Goal: Task Accomplishment & Management: Complete application form

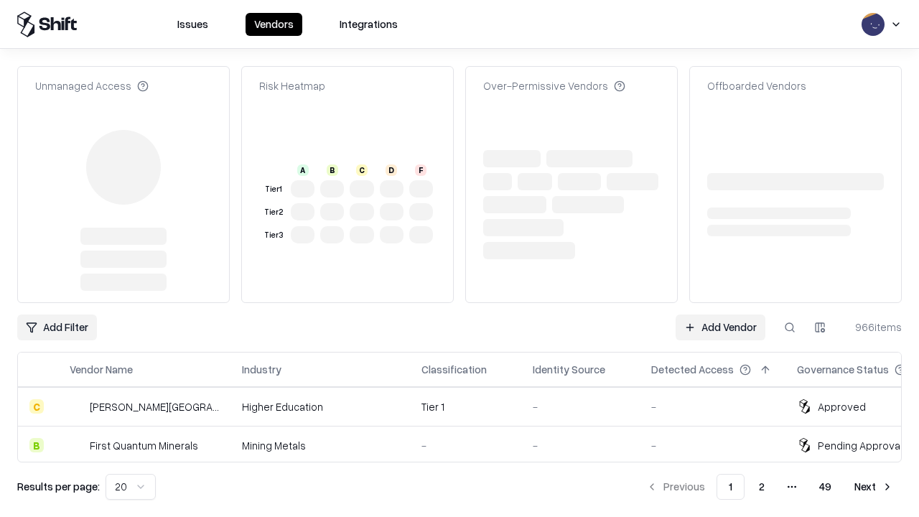
click at [720, 314] on link "Add Vendor" at bounding box center [721, 327] width 90 height 26
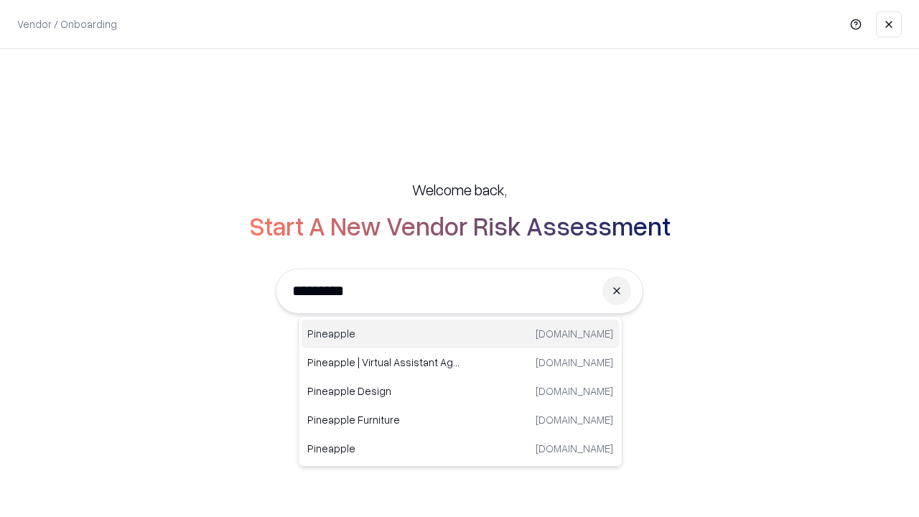
click at [460, 334] on div "Pineapple [DOMAIN_NAME]" at bounding box center [460, 334] width 317 height 29
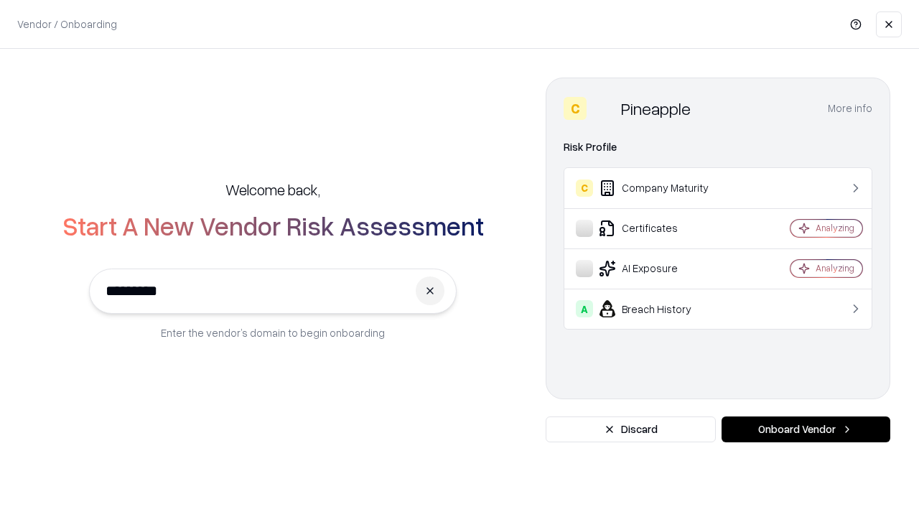
type input "*********"
click at [806, 429] on button "Onboard Vendor" at bounding box center [806, 429] width 169 height 26
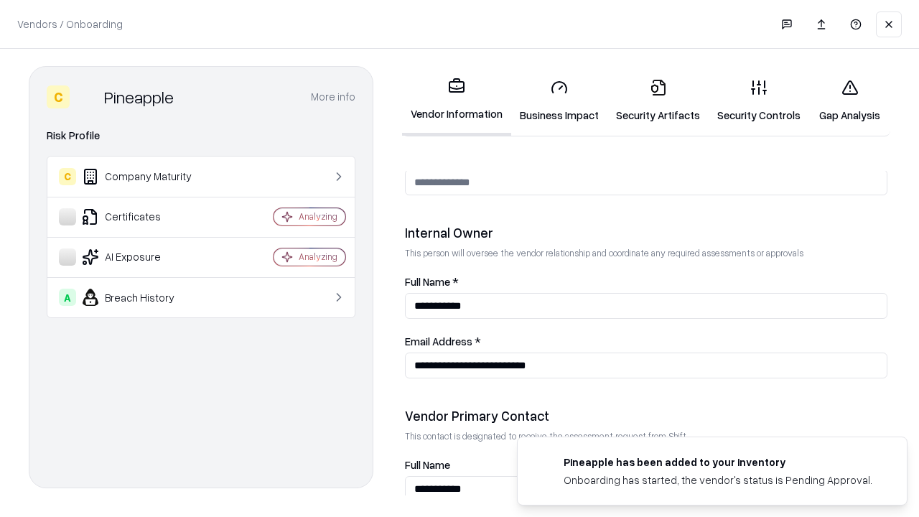
scroll to position [744, 0]
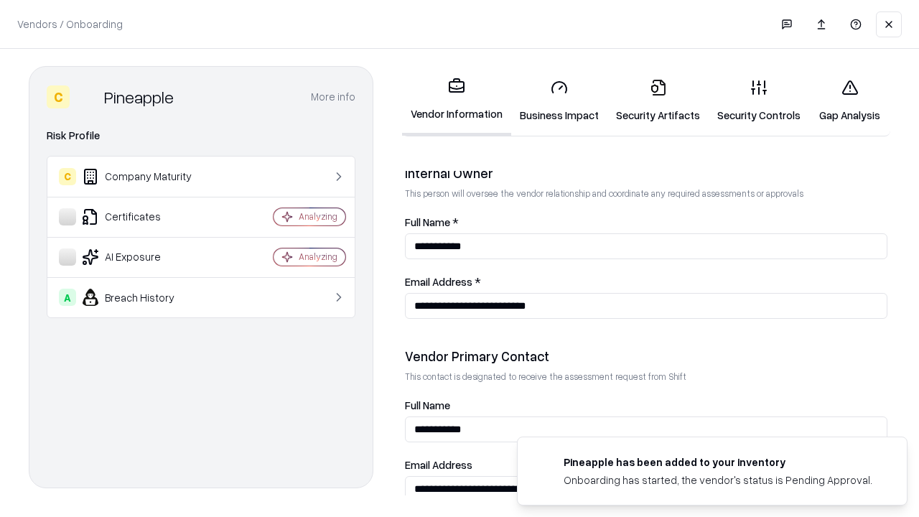
click at [559, 101] on link "Business Impact" at bounding box center [559, 100] width 96 height 67
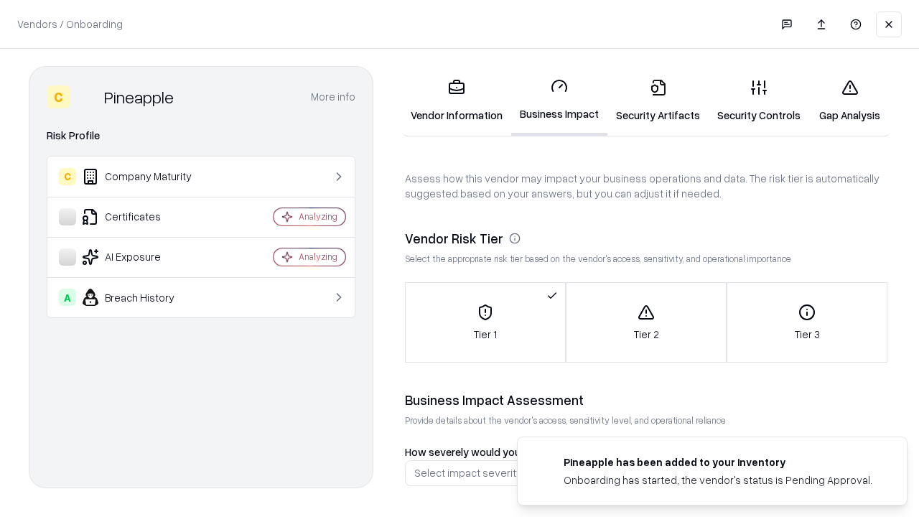
click at [658, 101] on link "Security Artifacts" at bounding box center [657, 100] width 101 height 67
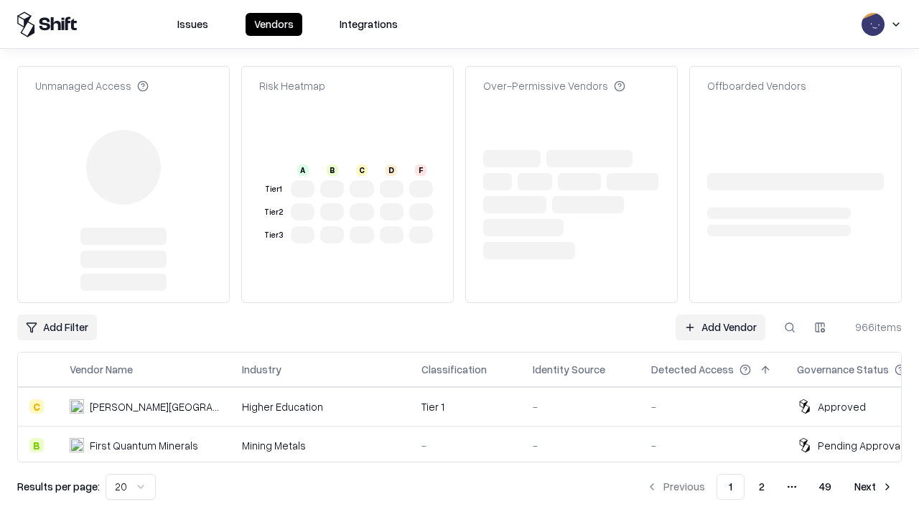
click at [720, 314] on link "Add Vendor" at bounding box center [721, 327] width 90 height 26
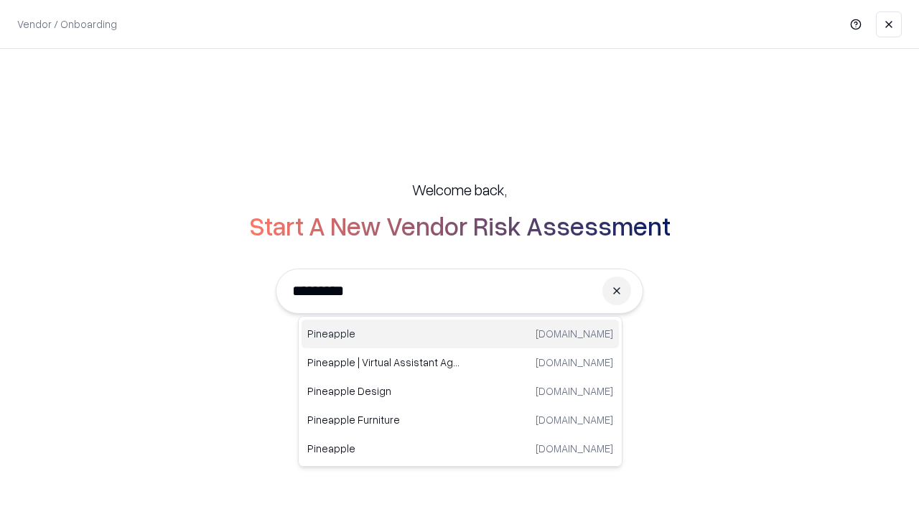
click at [460, 334] on div "Pineapple [DOMAIN_NAME]" at bounding box center [460, 334] width 317 height 29
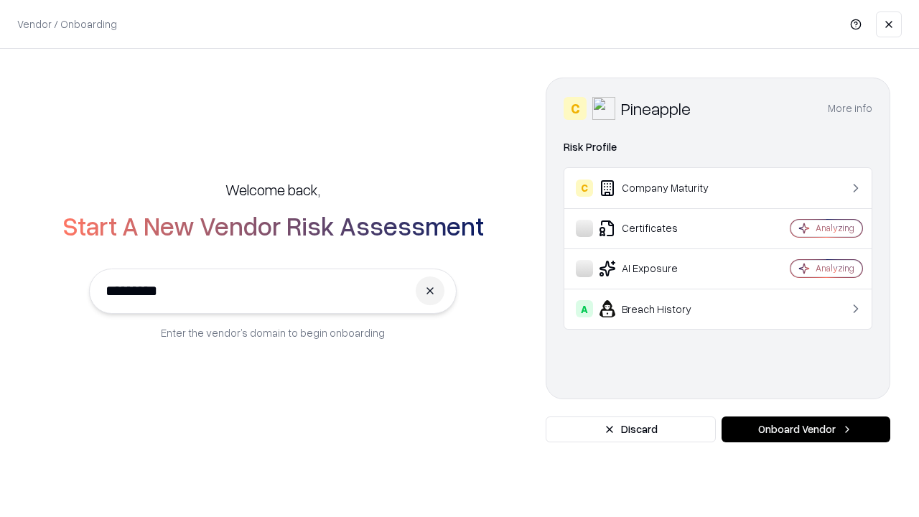
type input "*********"
click at [806, 429] on button "Onboard Vendor" at bounding box center [806, 429] width 169 height 26
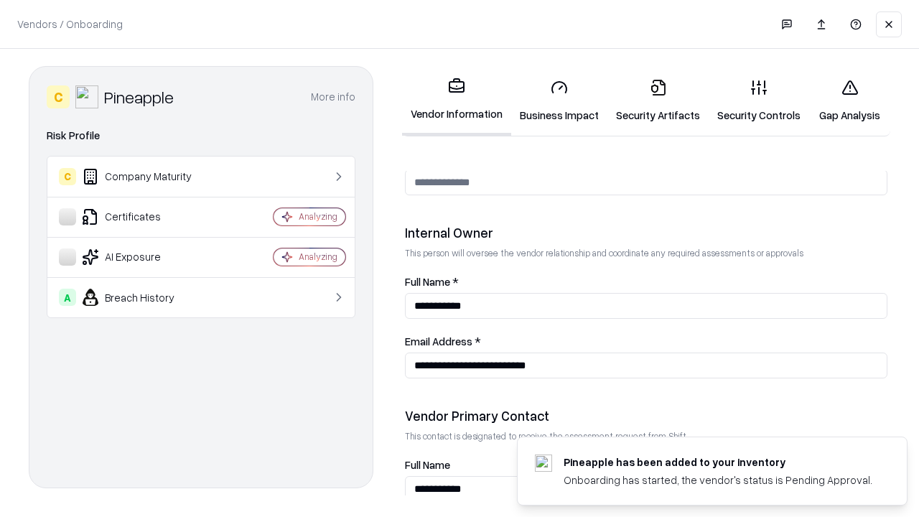
scroll to position [744, 0]
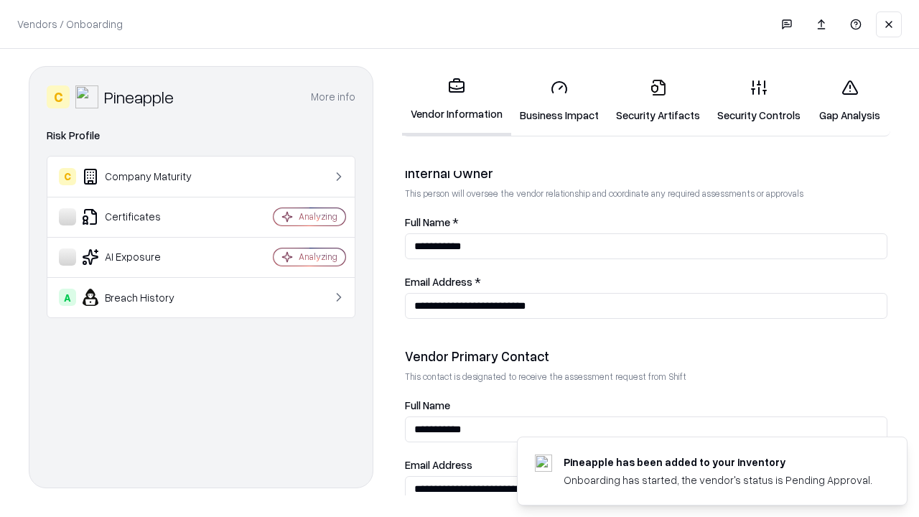
click at [849, 101] on link "Gap Analysis" at bounding box center [849, 100] width 81 height 67
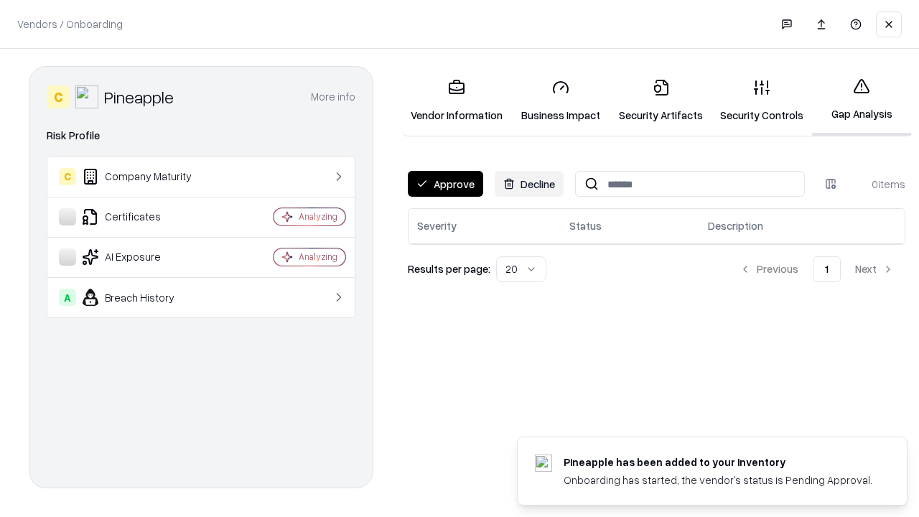
click at [445, 184] on button "Approve" at bounding box center [445, 184] width 75 height 26
